Goal: Information Seeking & Learning: Learn about a topic

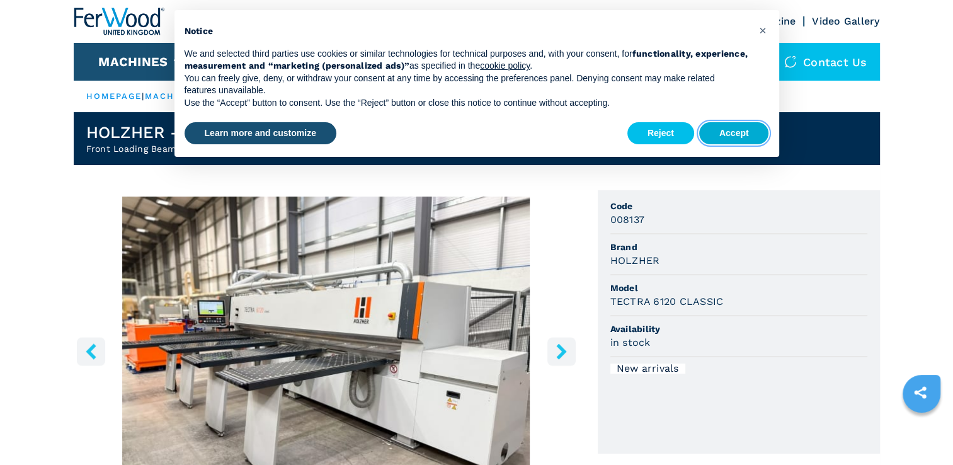
click at [740, 134] on button "Accept" at bounding box center [734, 133] width 70 height 23
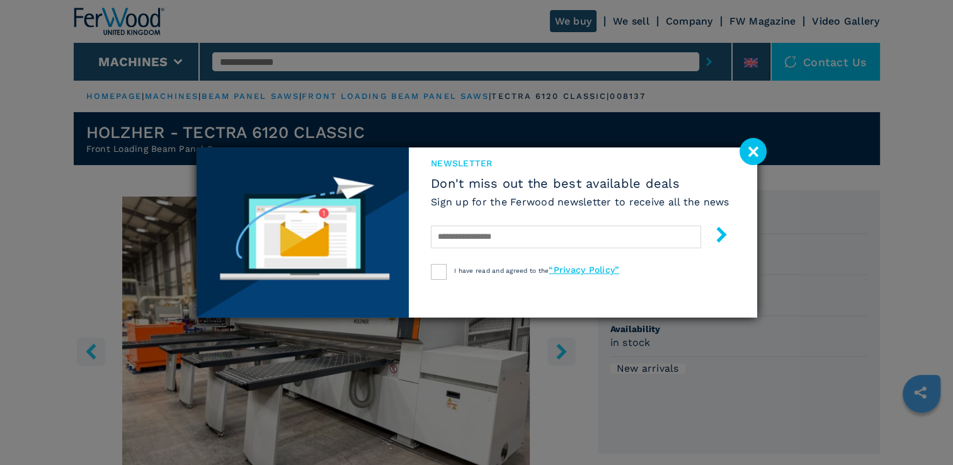
click at [748, 149] on image at bounding box center [752, 151] width 27 height 27
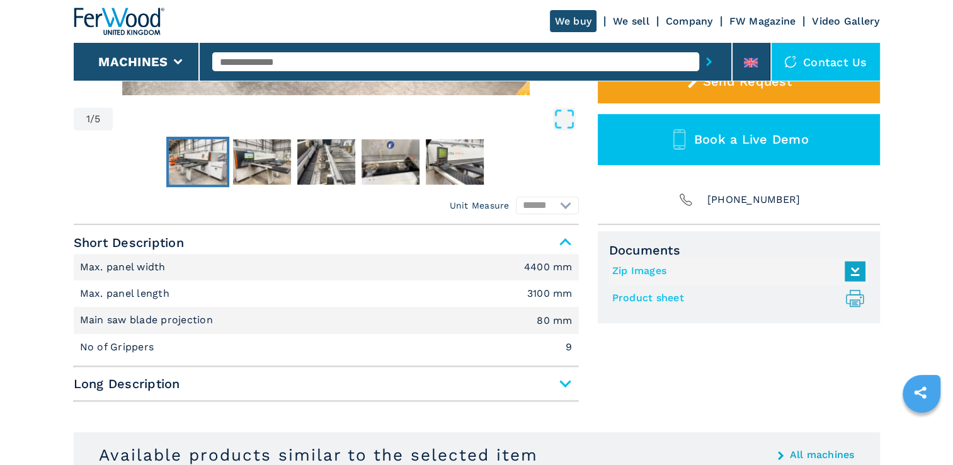
scroll to position [813, 0]
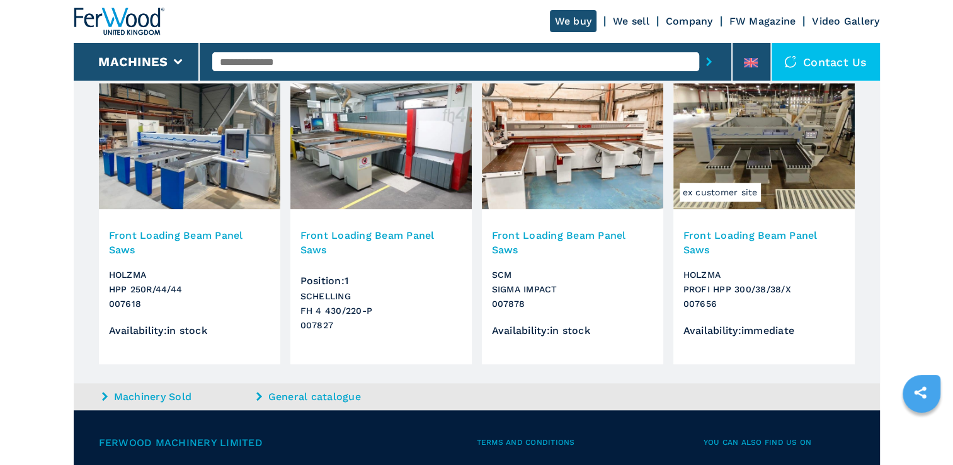
click at [434, 178] on img at bounding box center [380, 146] width 181 height 126
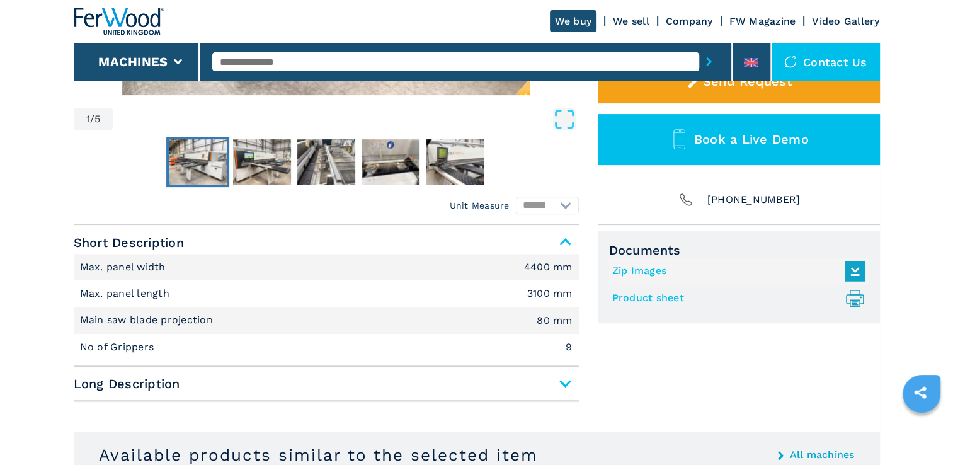
scroll to position [0, 0]
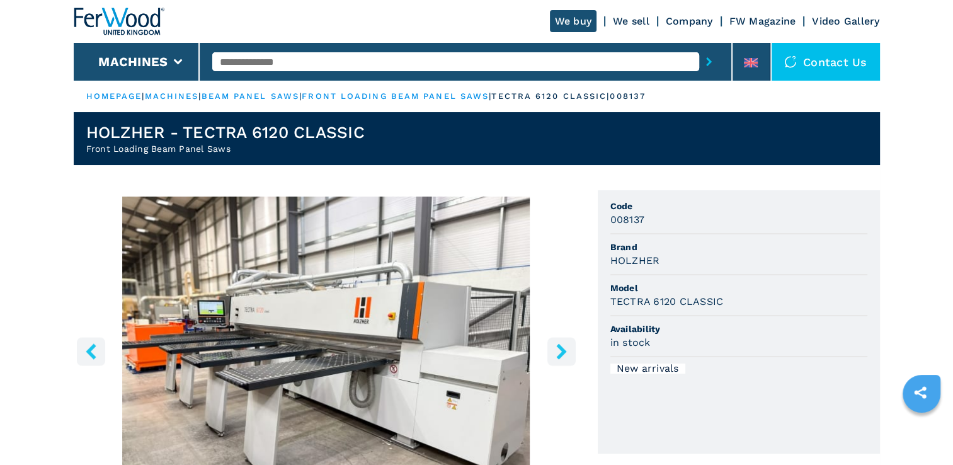
click at [632, 19] on link "We sell" at bounding box center [631, 21] width 37 height 12
click at [642, 22] on link "We sell" at bounding box center [631, 21] width 37 height 12
click at [176, 96] on link "machines" at bounding box center [172, 95] width 54 height 9
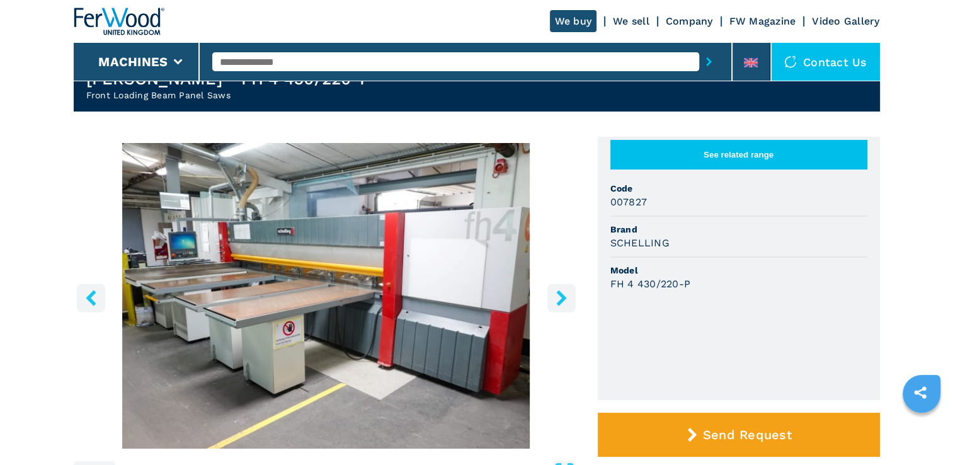
scroll to position [31, 0]
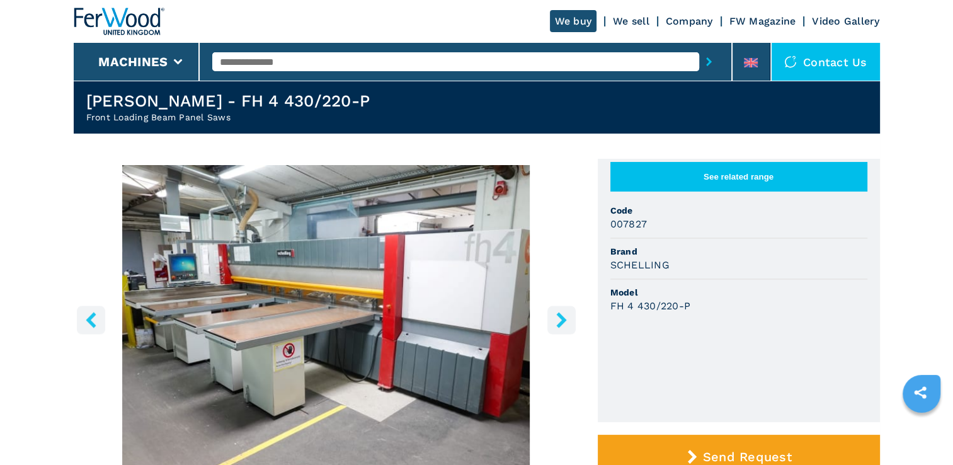
click at [557, 314] on icon "right-button" at bounding box center [561, 320] width 10 height 16
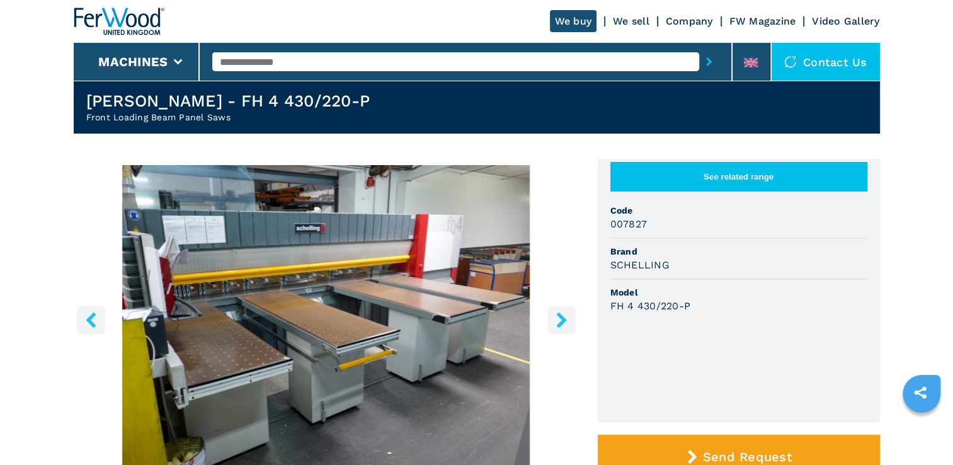
click at [557, 314] on icon "right-button" at bounding box center [561, 320] width 10 height 16
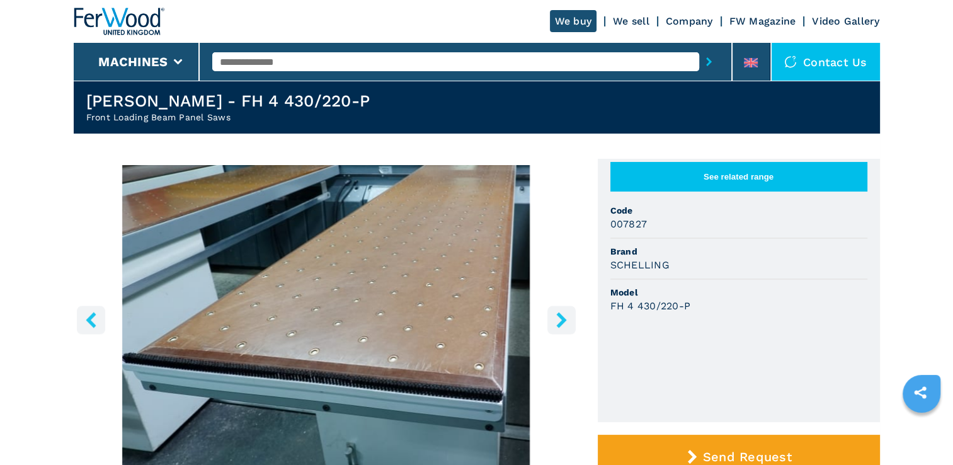
click at [557, 314] on icon "right-button" at bounding box center [561, 320] width 10 height 16
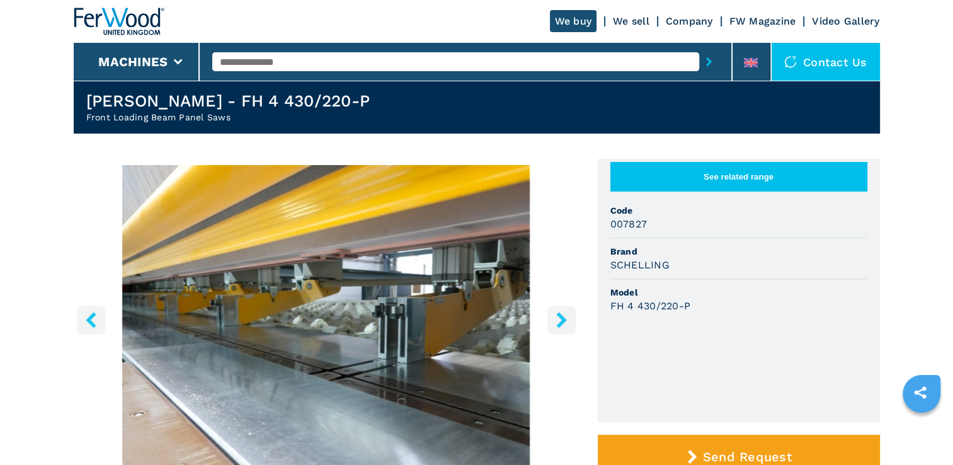
click at [557, 314] on icon "right-button" at bounding box center [561, 320] width 10 height 16
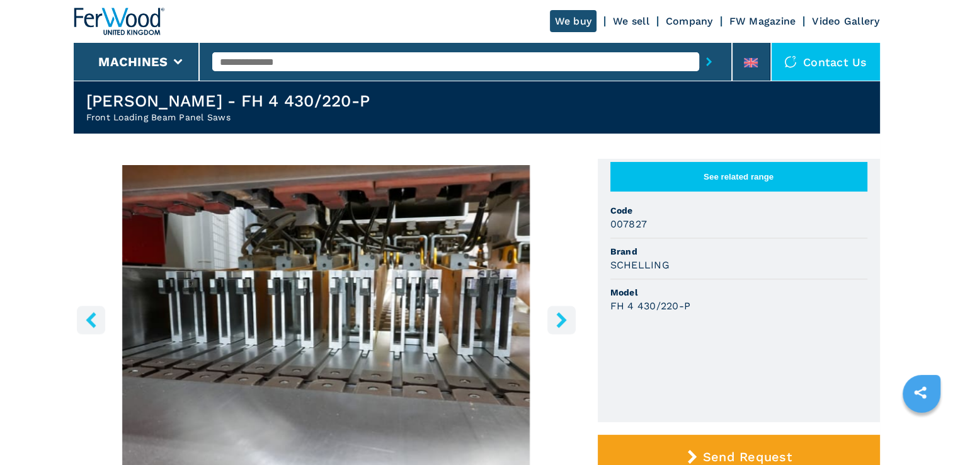
click at [557, 314] on icon "right-button" at bounding box center [561, 320] width 10 height 16
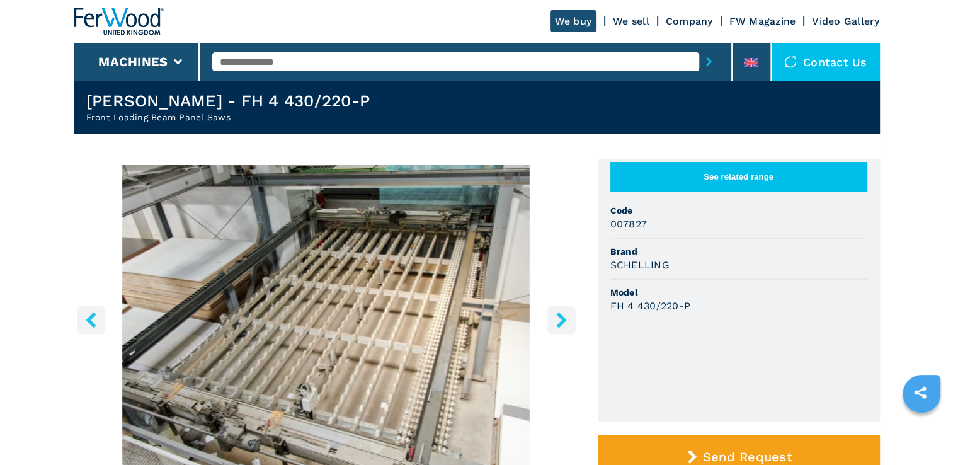
click at [557, 314] on icon "right-button" at bounding box center [561, 320] width 10 height 16
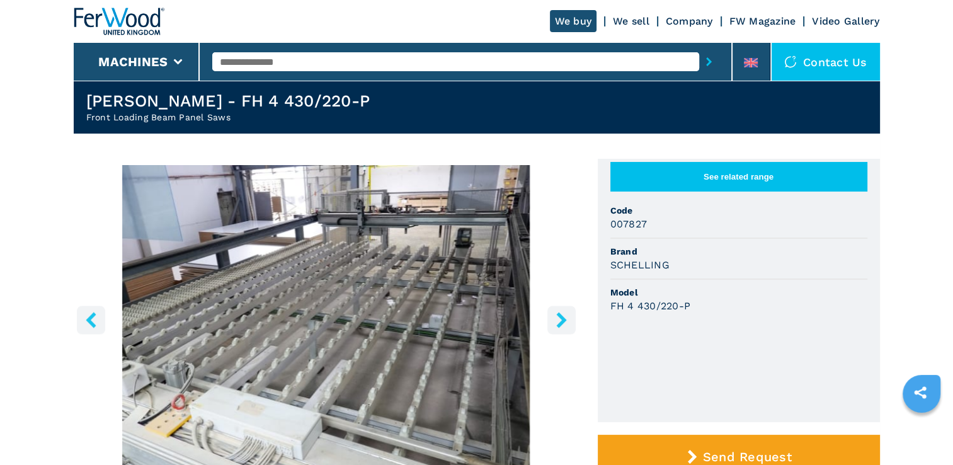
click at [557, 314] on icon "right-button" at bounding box center [561, 320] width 10 height 16
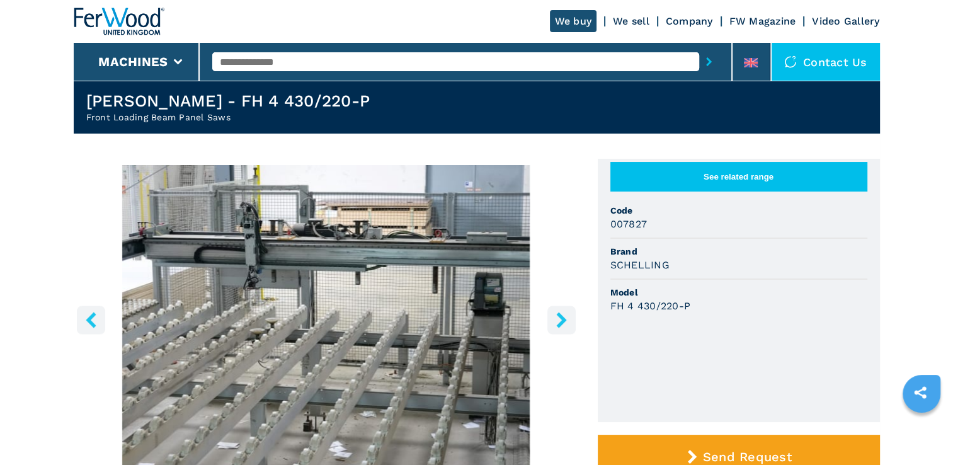
click at [557, 314] on icon "right-button" at bounding box center [561, 320] width 10 height 16
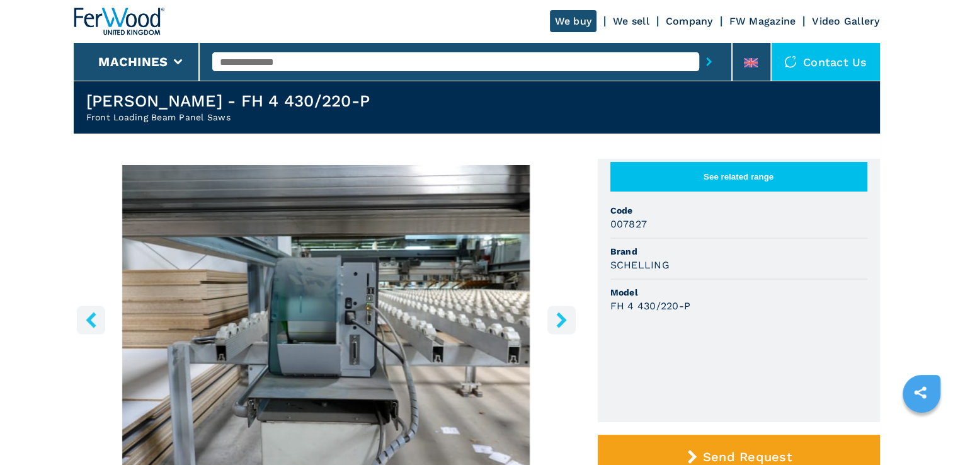
click at [557, 314] on icon "right-button" at bounding box center [561, 320] width 10 height 16
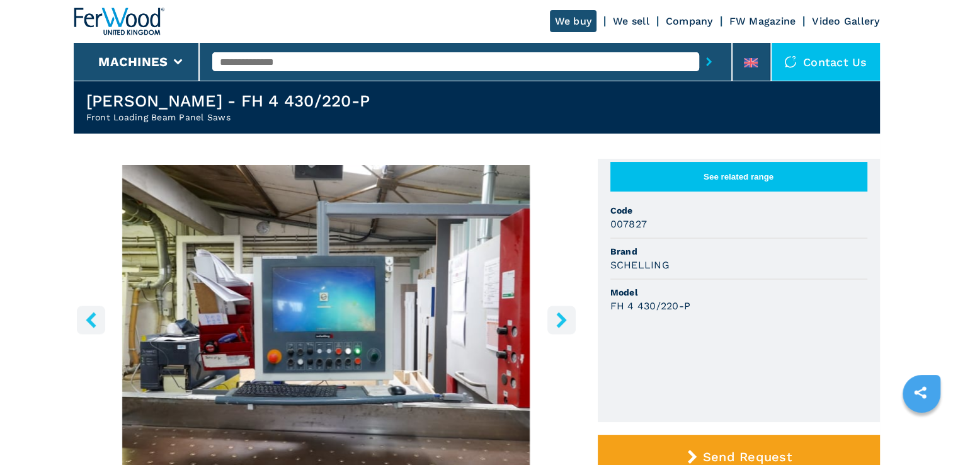
click at [557, 314] on icon "right-button" at bounding box center [561, 320] width 10 height 16
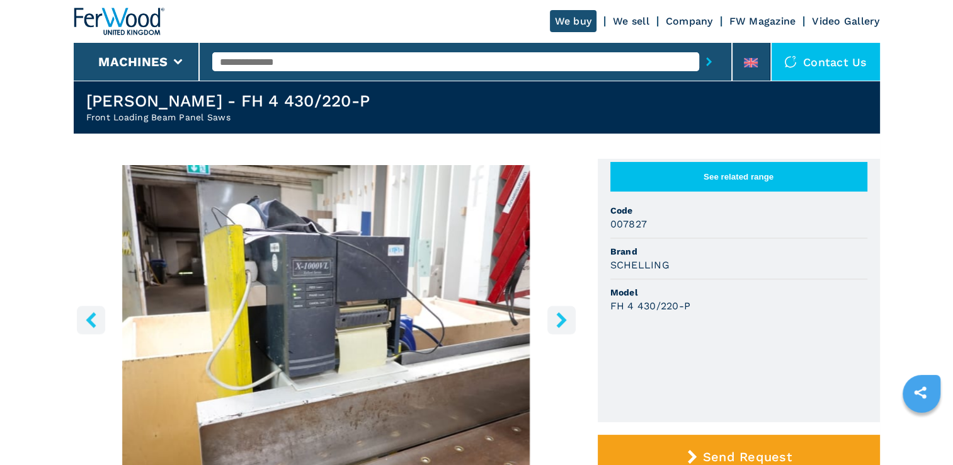
click at [557, 314] on icon "right-button" at bounding box center [561, 320] width 10 height 16
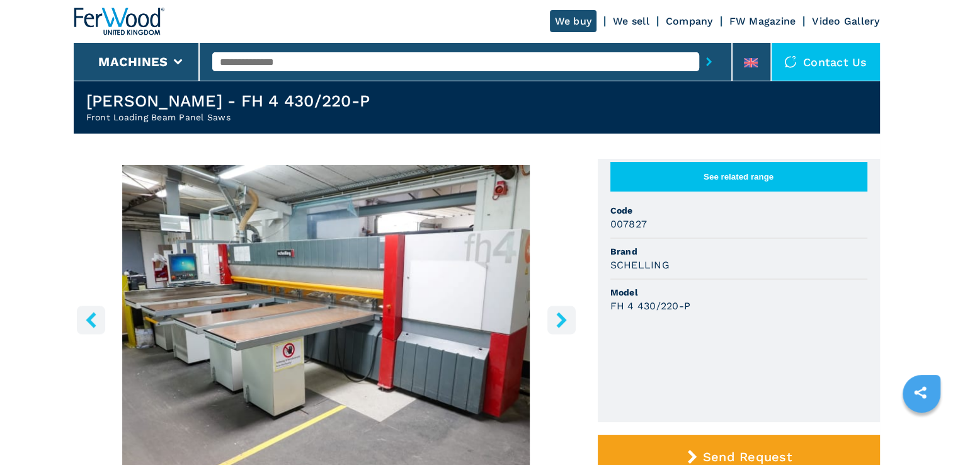
click at [557, 314] on icon "right-button" at bounding box center [561, 320] width 10 height 16
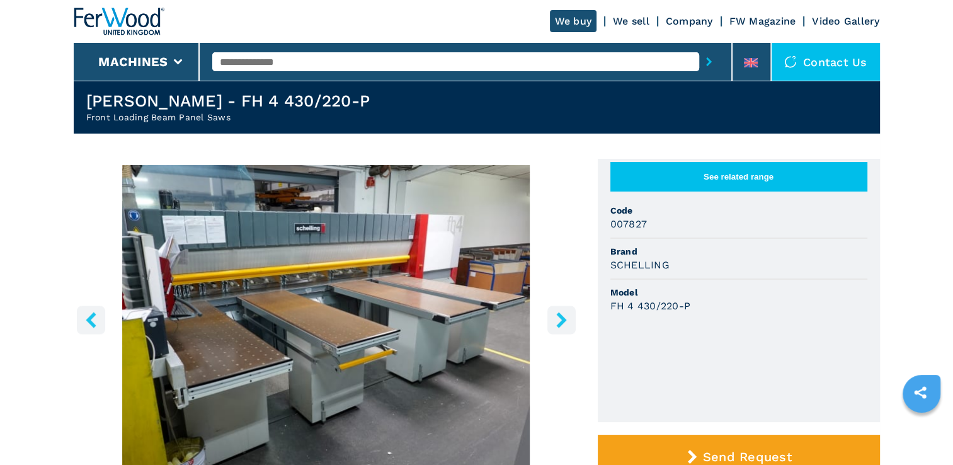
click at [557, 314] on icon "right-button" at bounding box center [561, 320] width 10 height 16
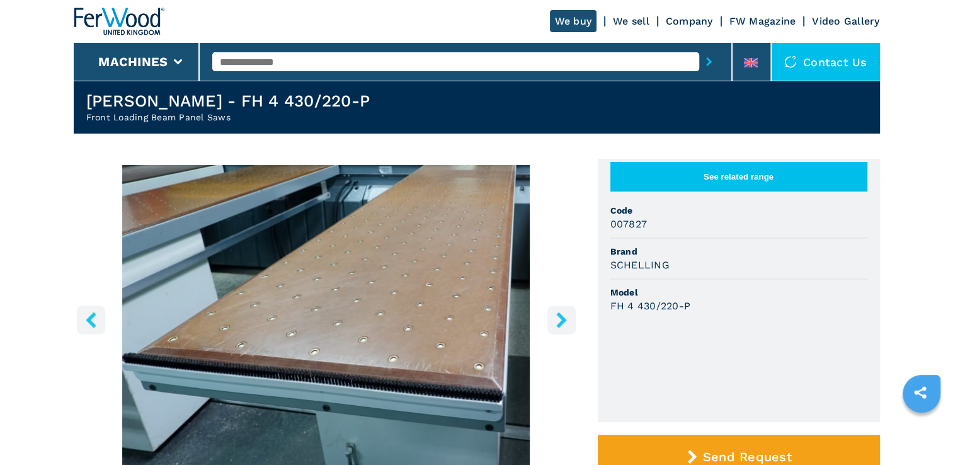
click at [557, 314] on icon "right-button" at bounding box center [561, 320] width 10 height 16
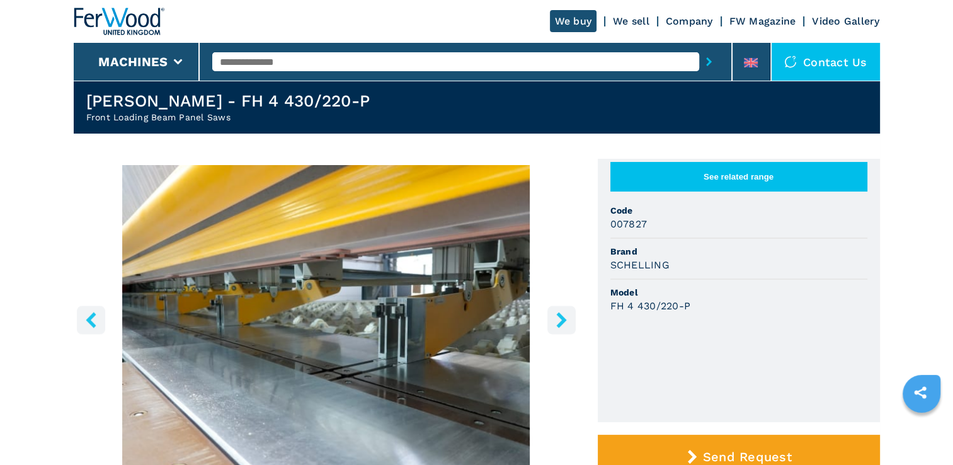
click at [557, 314] on icon "right-button" at bounding box center [561, 320] width 10 height 16
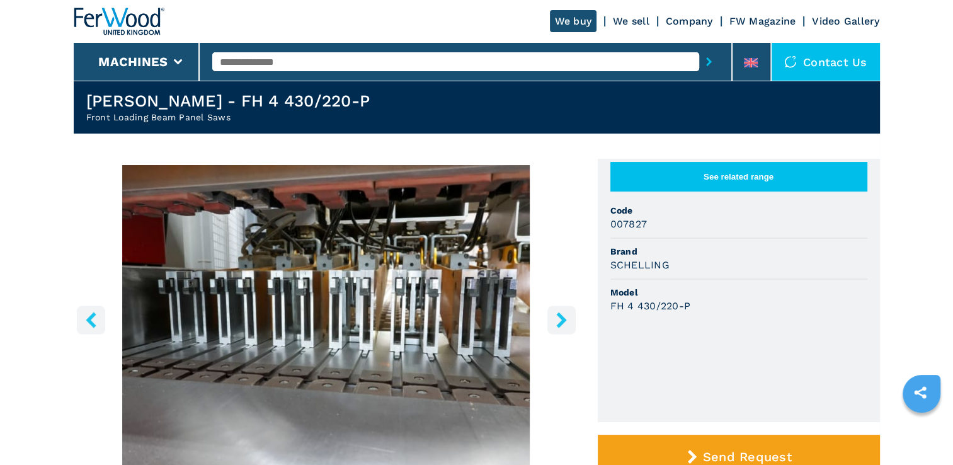
click at [557, 314] on icon "right-button" at bounding box center [561, 320] width 10 height 16
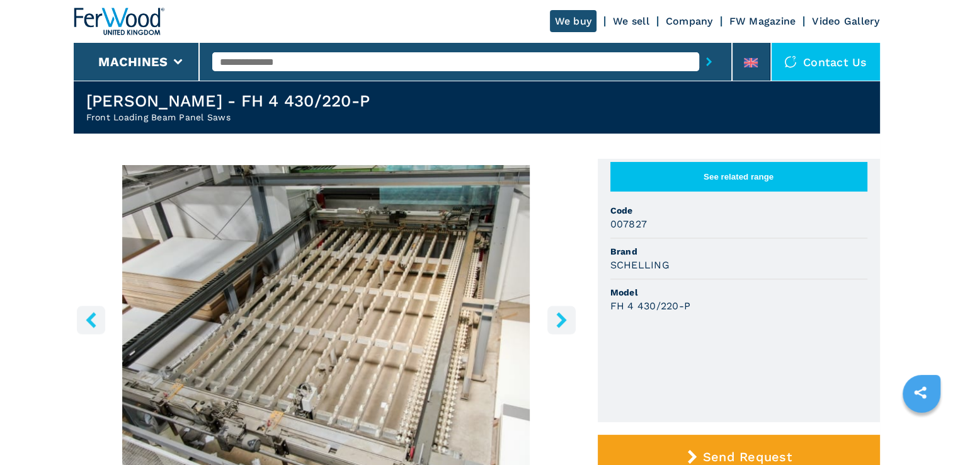
click at [557, 314] on icon "right-button" at bounding box center [561, 320] width 10 height 16
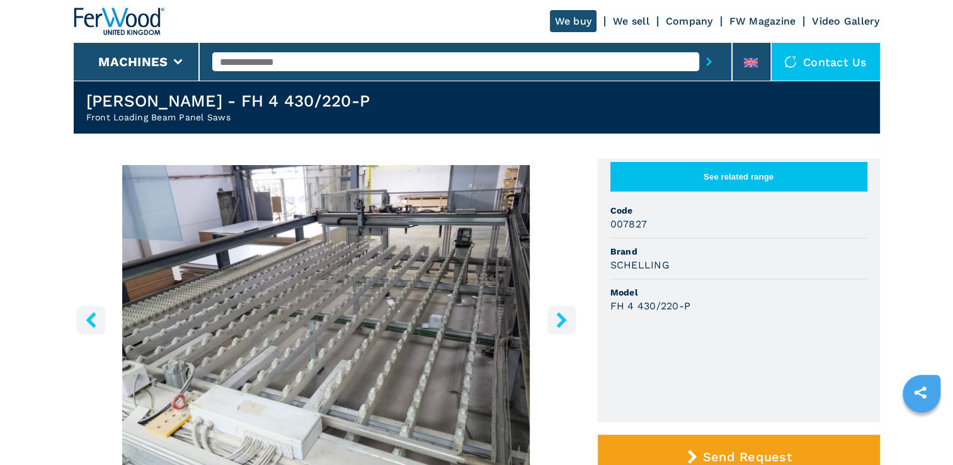
click at [557, 314] on icon "right-button" at bounding box center [561, 320] width 10 height 16
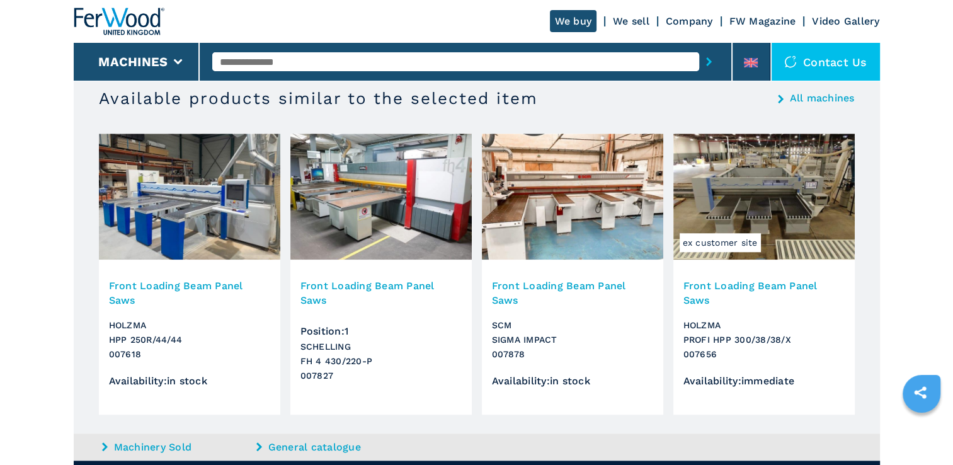
scroll to position [1172, 0]
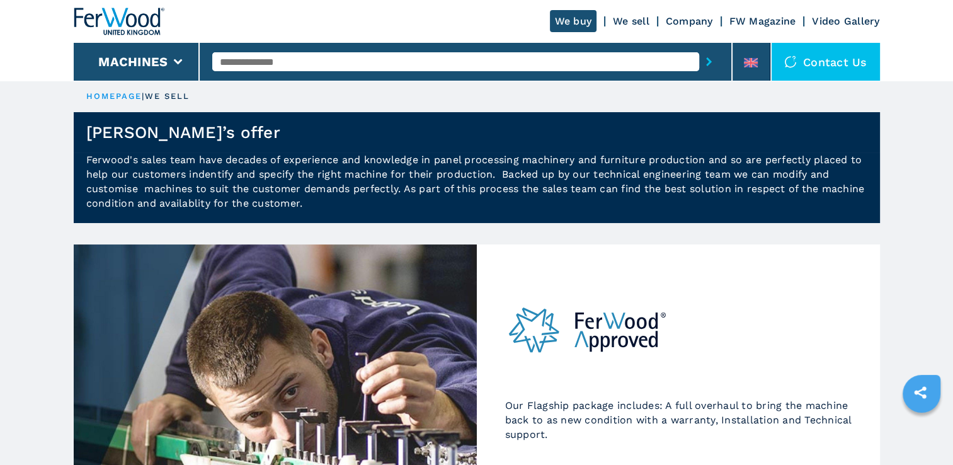
click at [115, 94] on link "HOMEPAGE" at bounding box center [114, 95] width 56 height 9
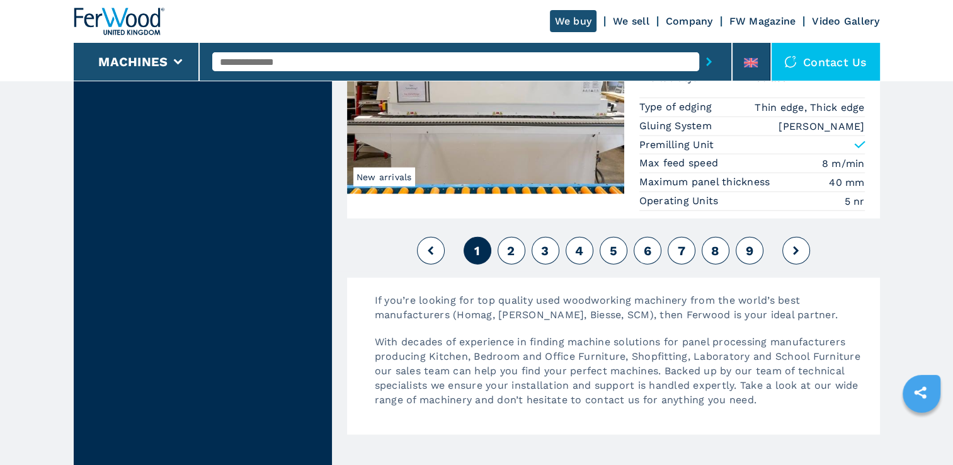
scroll to position [3221, 0]
